Goal: Find specific page/section: Find specific page/section

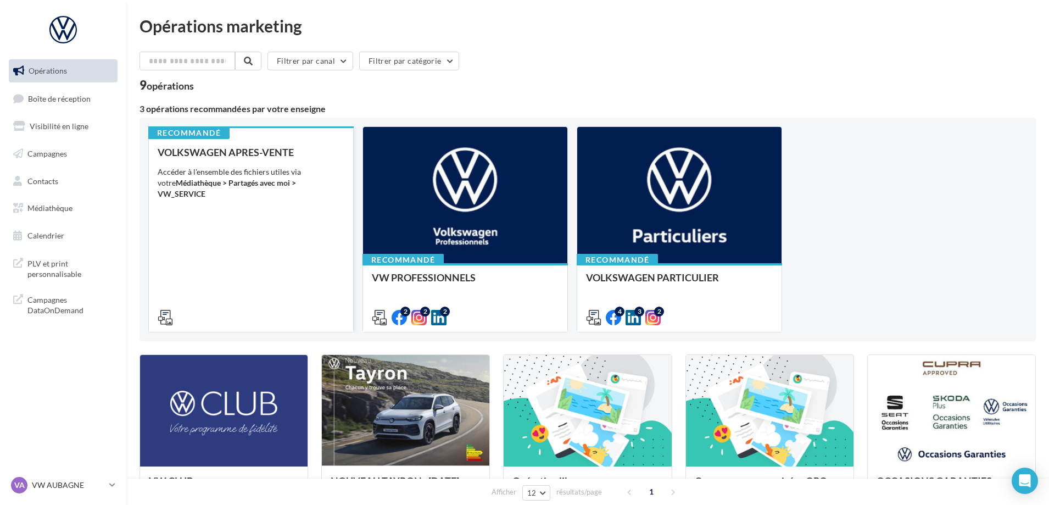
click at [299, 197] on div "VOLKSWAGEN APRES-VENTE Accéder à l'ensemble des fichiers utiles via votre Média…" at bounding box center [251, 234] width 187 height 175
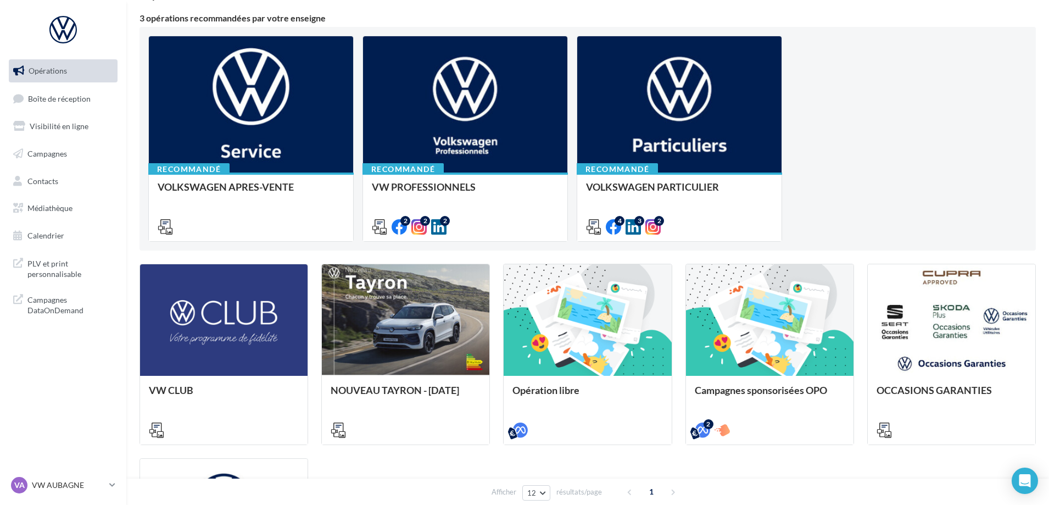
scroll to position [110, 0]
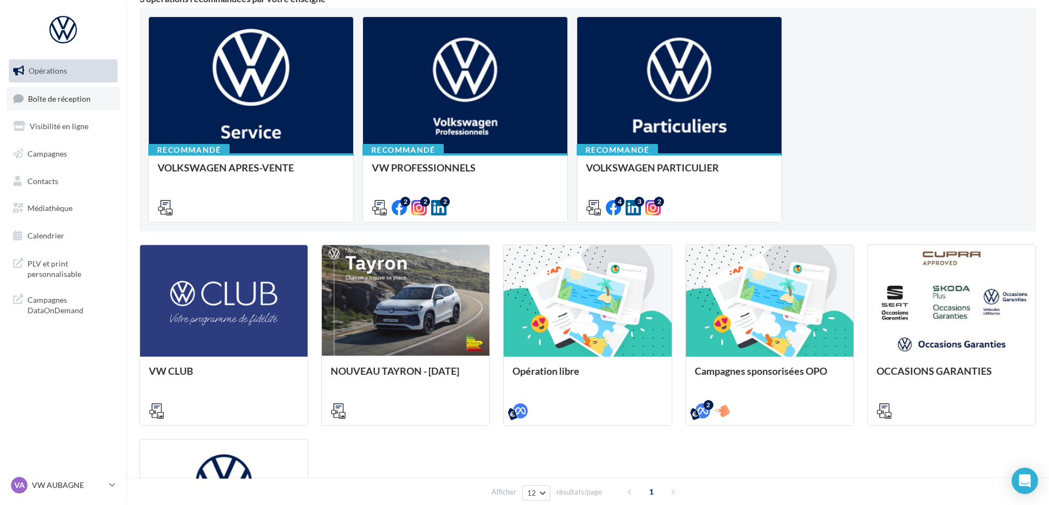
click at [60, 98] on span "Boîte de réception" at bounding box center [59, 97] width 63 height 9
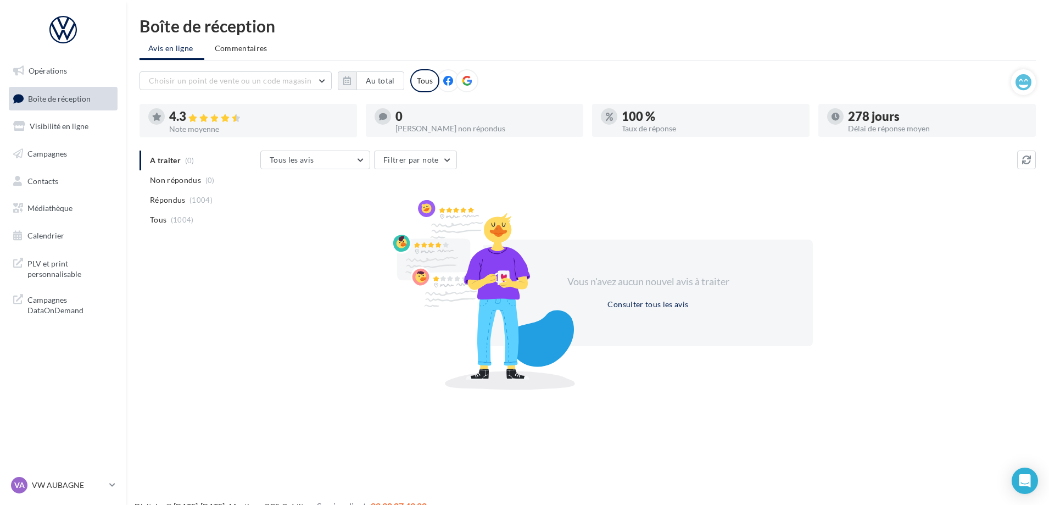
click at [42, 95] on span "Boîte de réception" at bounding box center [59, 97] width 63 height 9
click at [64, 98] on span "Boîte de réception" at bounding box center [59, 97] width 63 height 9
